Goal: Task Accomplishment & Management: Use online tool/utility

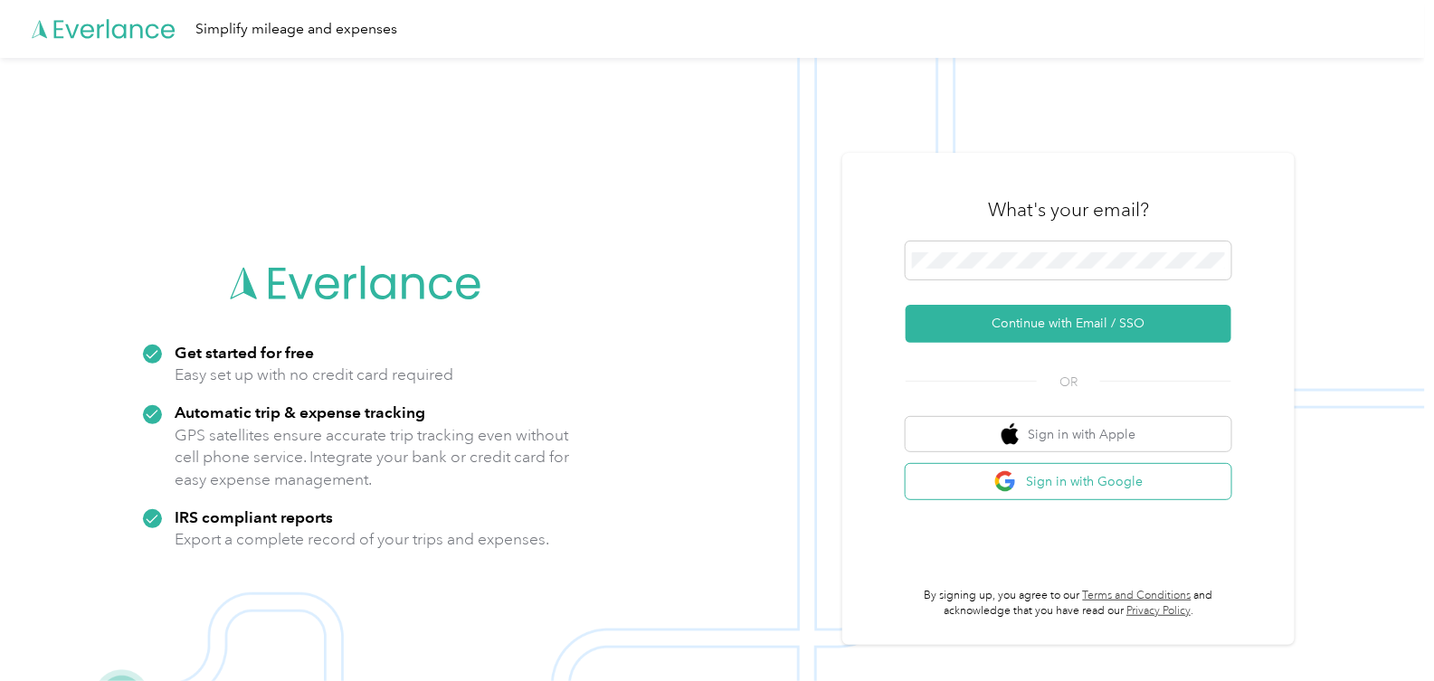
drag, startPoint x: 0, startPoint y: 0, endPoint x: 1050, endPoint y: 482, distance: 1155.4
click at [1050, 482] on button "Sign in with Google" at bounding box center [1068, 481] width 326 height 35
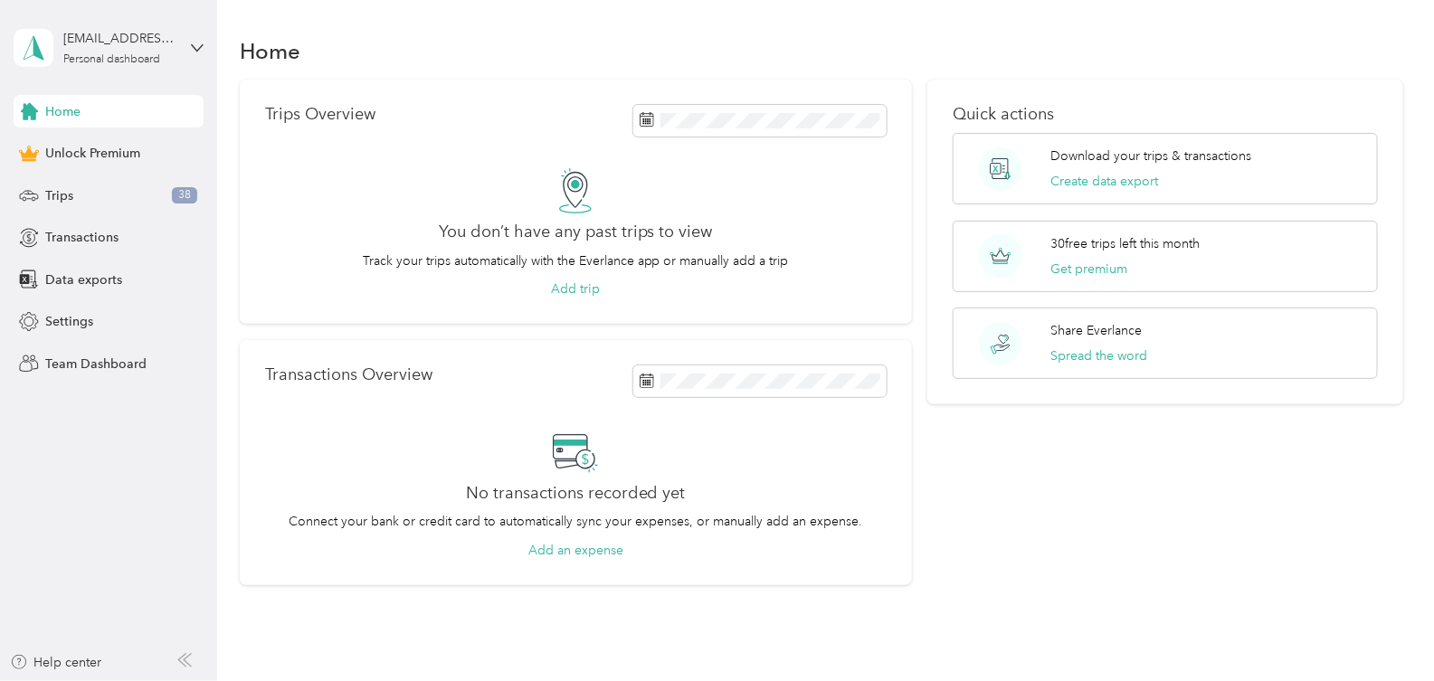
click at [584, 288] on button "Add trip" at bounding box center [575, 288] width 49 height 19
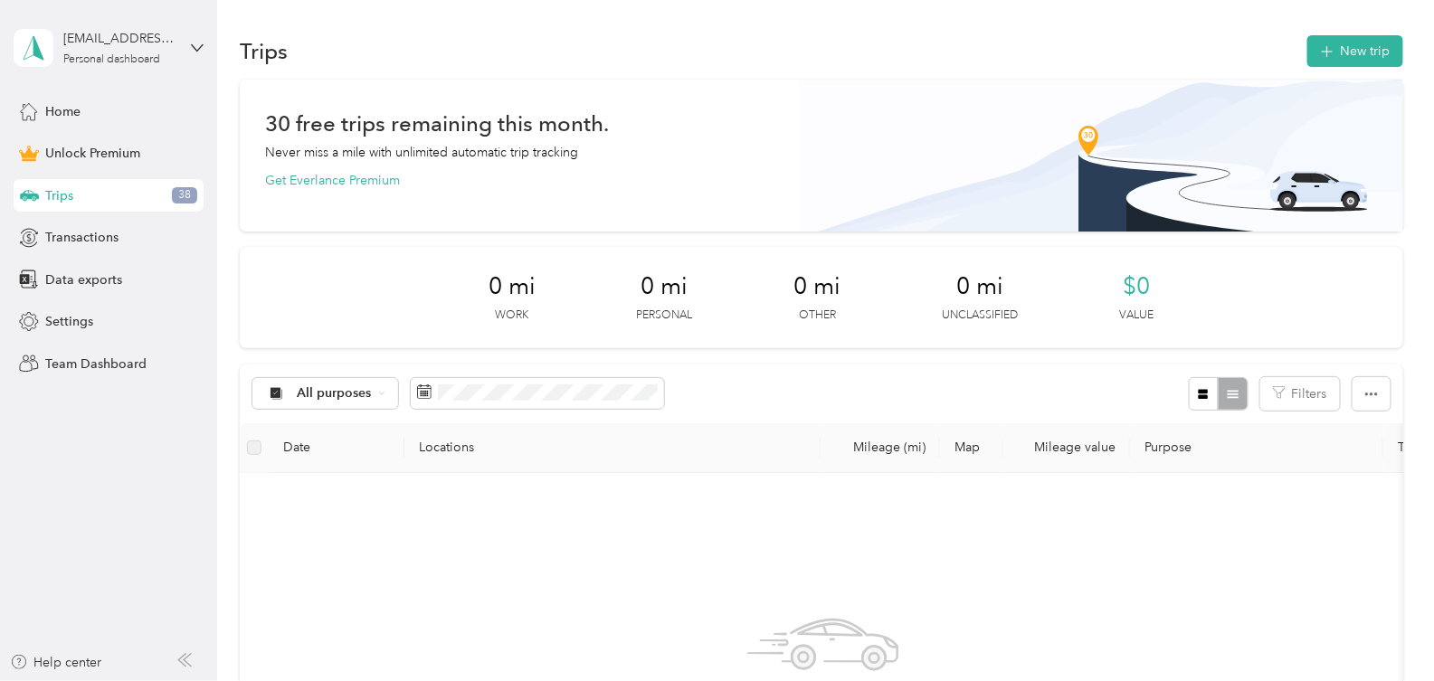
drag, startPoint x: 1050, startPoint y: 482, endPoint x: 512, endPoint y: 291, distance: 571.0
click at [512, 291] on span "0 mi" at bounding box center [511, 286] width 47 height 29
drag, startPoint x: 512, startPoint y: 291, endPoint x: 253, endPoint y: 450, distance: 303.7
click at [253, 450] on label at bounding box center [254, 448] width 14 height 20
click at [305, 451] on th "Date" at bounding box center [337, 448] width 136 height 50
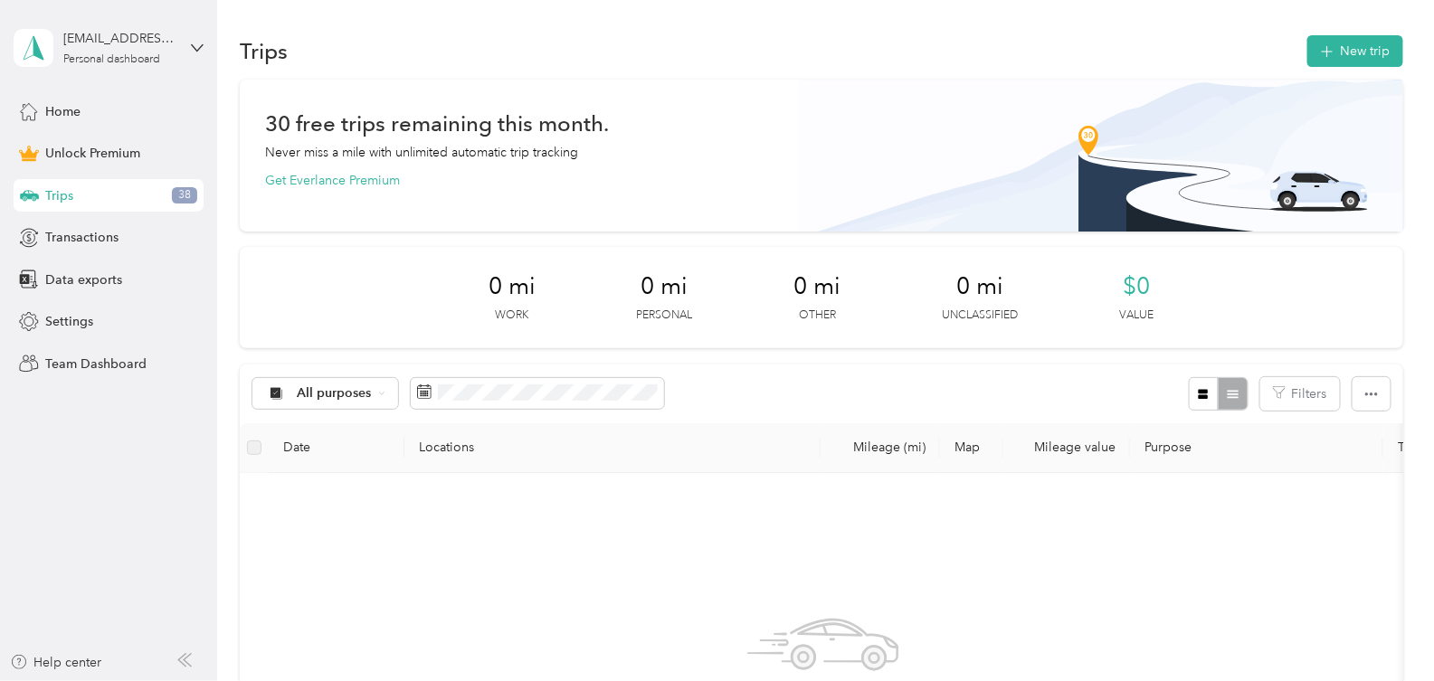
click at [446, 455] on th "Locations" at bounding box center [612, 448] width 416 height 50
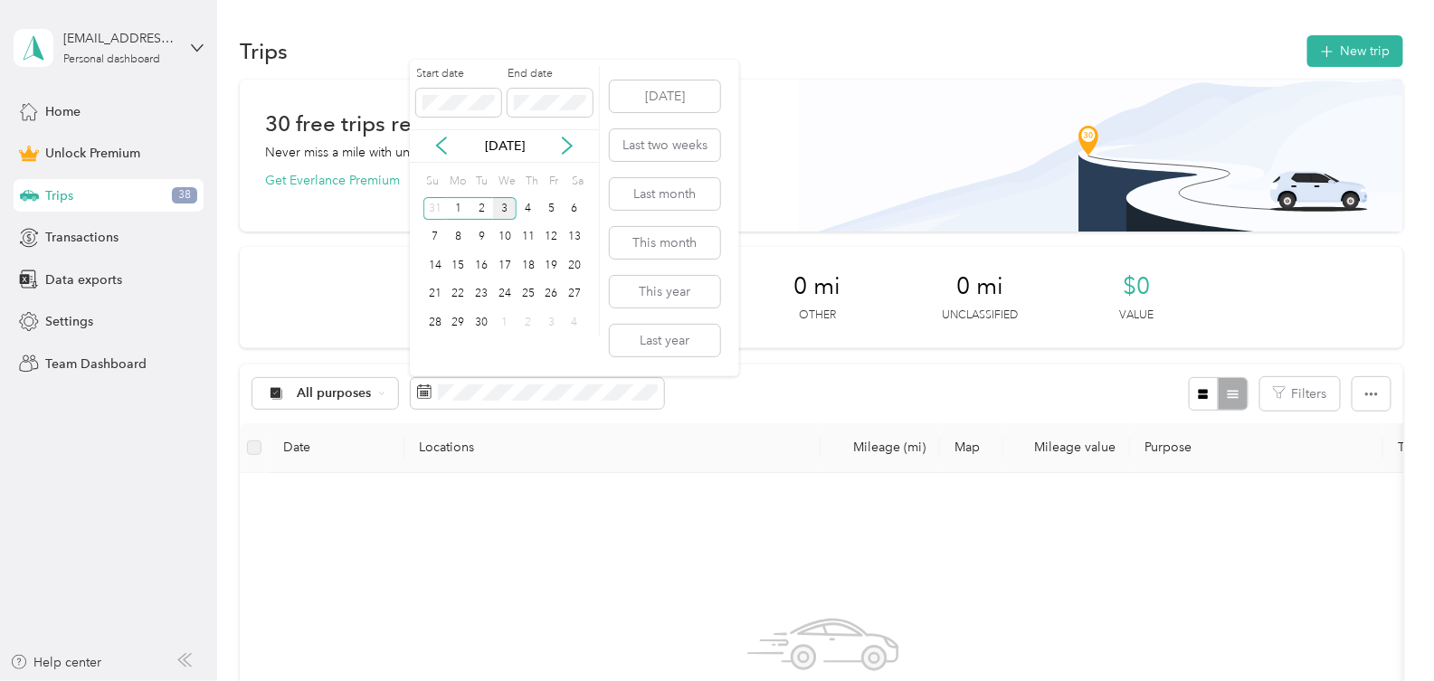
drag, startPoint x: 253, startPoint y: 450, endPoint x: 510, endPoint y: 214, distance: 348.9
click at [510, 214] on div "3" at bounding box center [505, 208] width 24 height 23
click at [509, 216] on div "3" at bounding box center [505, 208] width 24 height 23
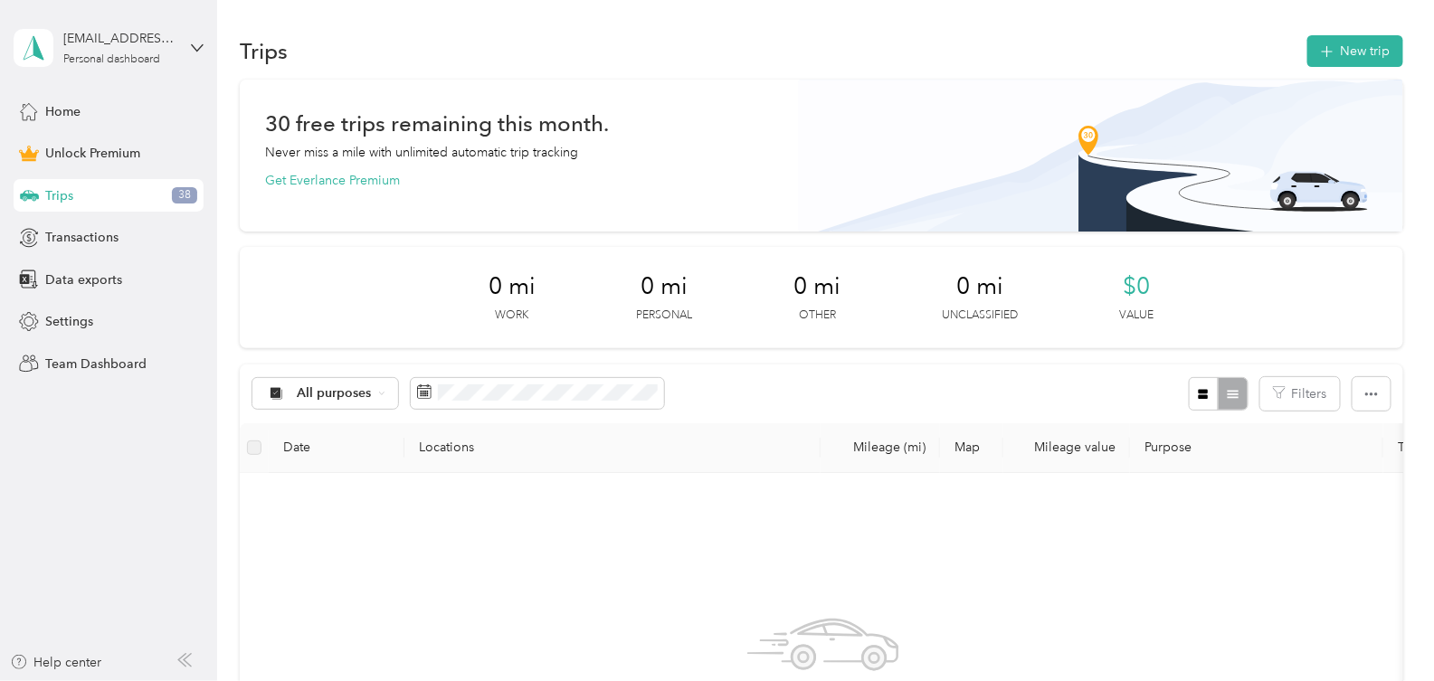
click at [771, 430] on th "Locations" at bounding box center [612, 448] width 416 height 50
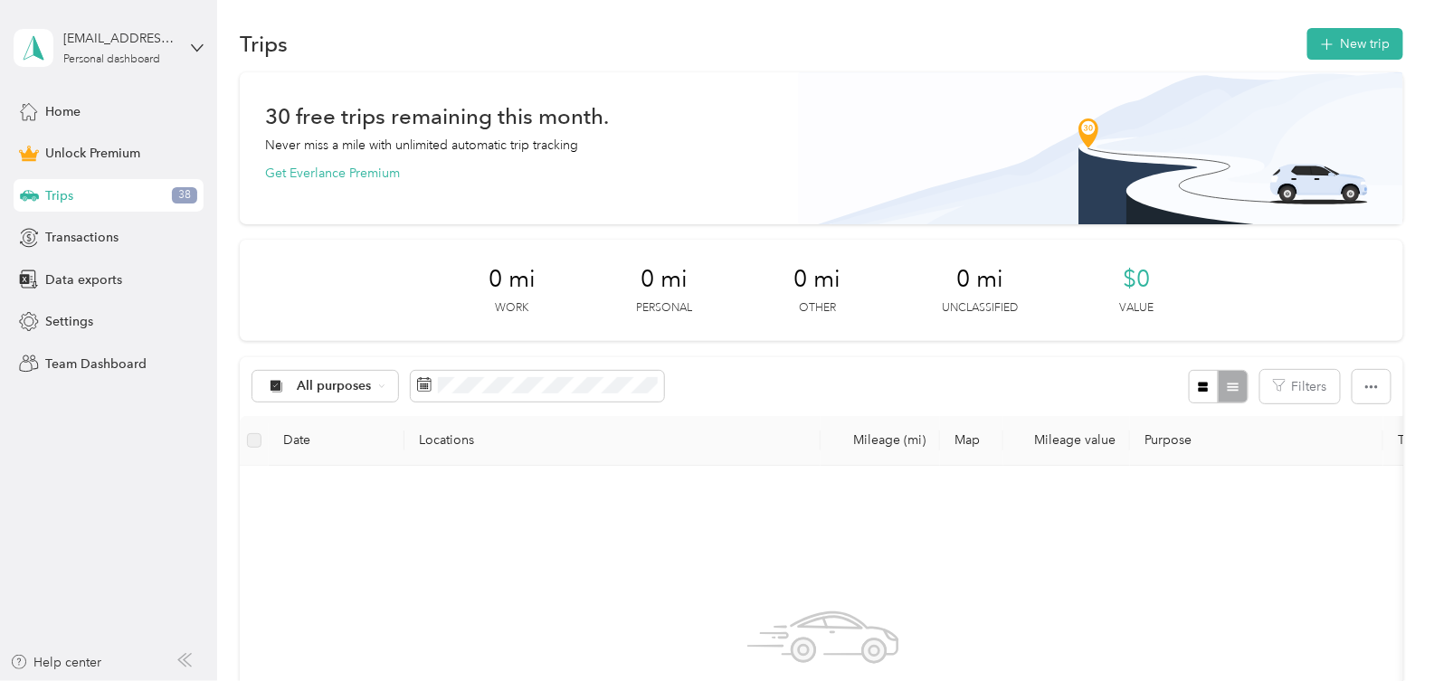
scroll to position [6, 0]
click at [1344, 50] on button "New trip" at bounding box center [1355, 45] width 96 height 32
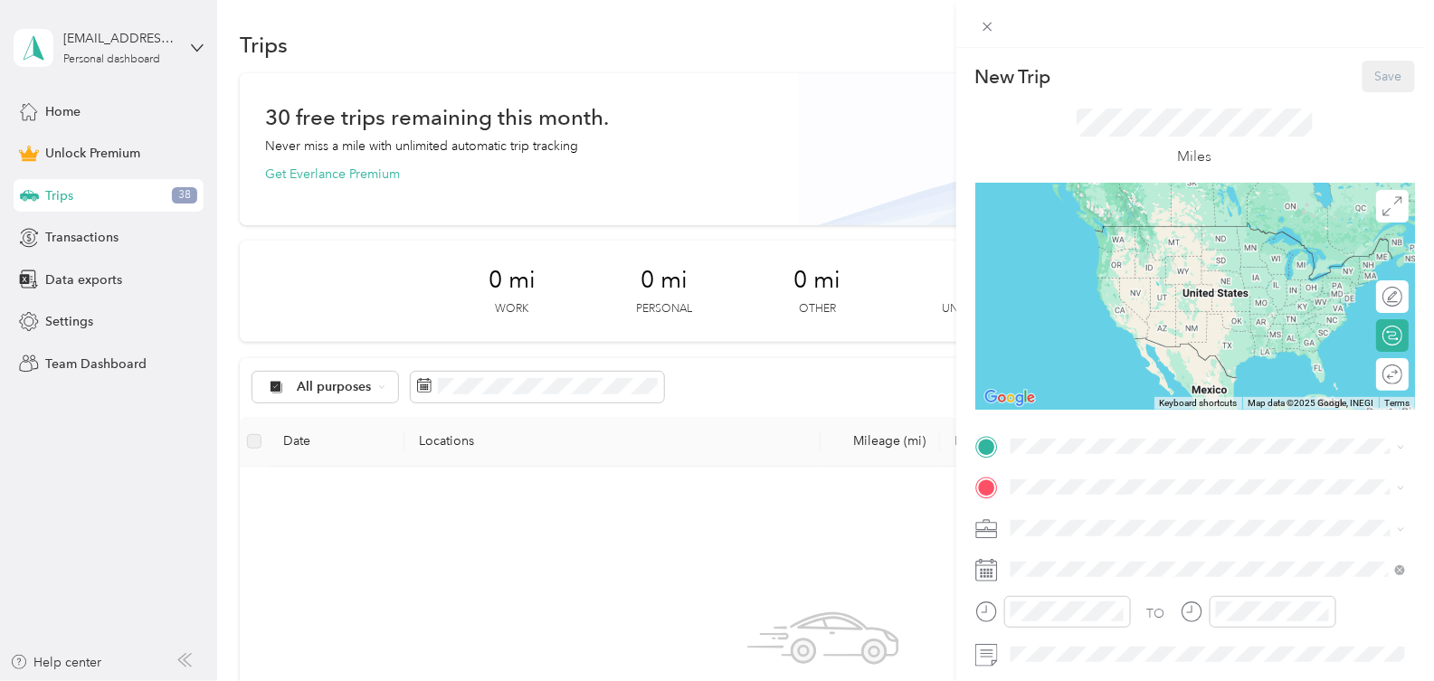
scroll to position [4, 0]
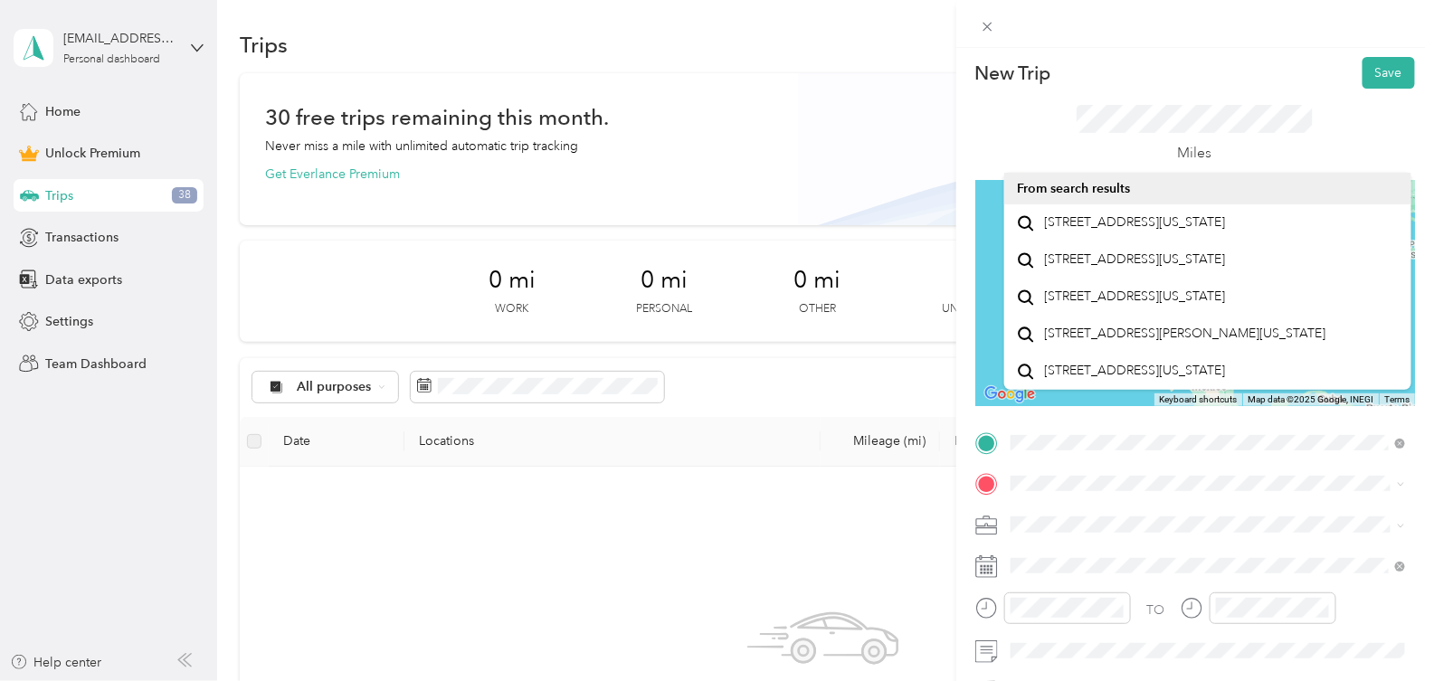
click at [1182, 227] on span "[STREET_ADDRESS][US_STATE]" at bounding box center [1135, 222] width 181 height 16
